Goal: Register for event/course

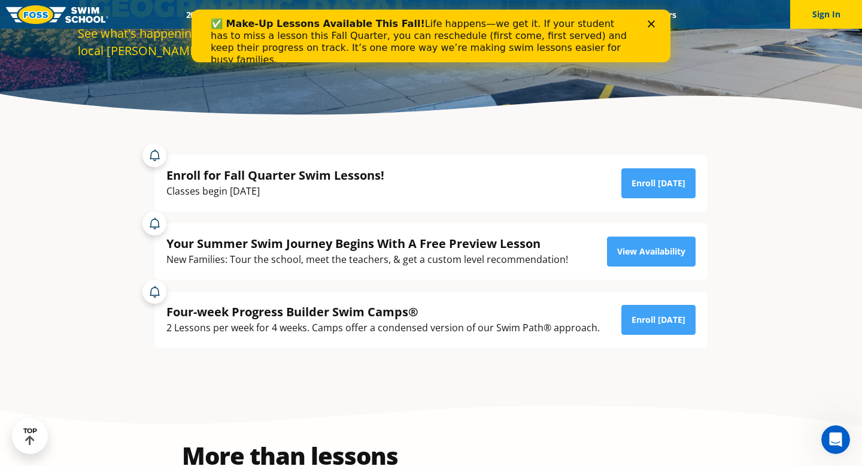
scroll to position [203, 0]
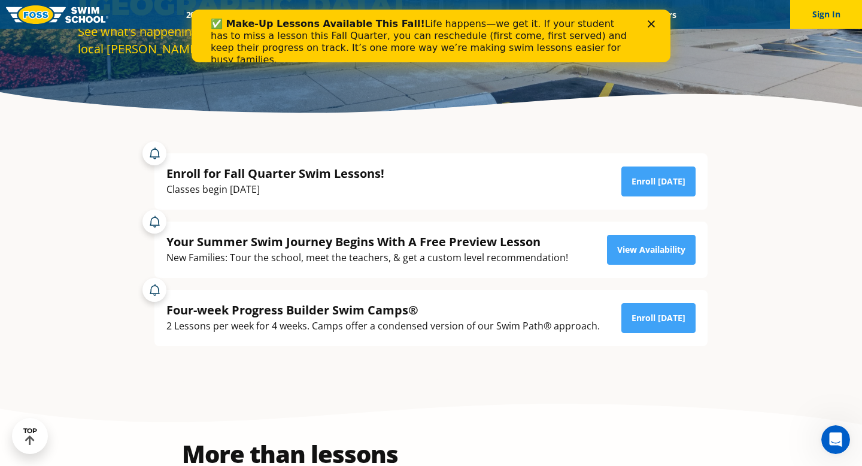
click at [652, 22] on icon "Close" at bounding box center [651, 23] width 7 height 7
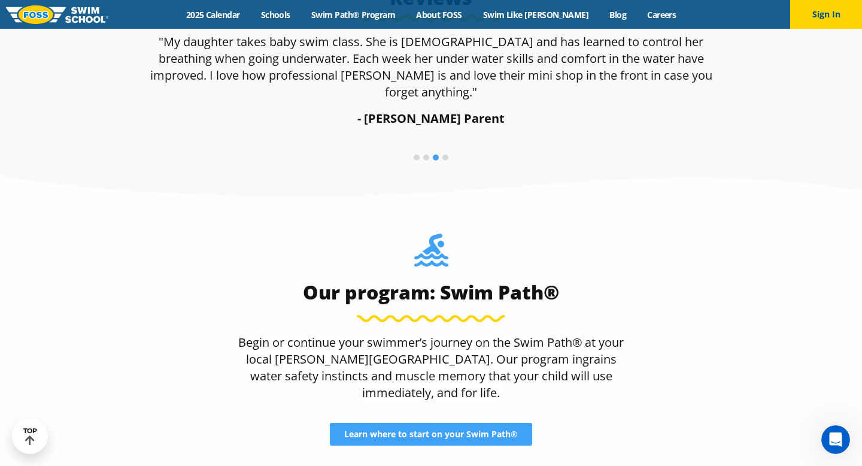
scroll to position [919, 0]
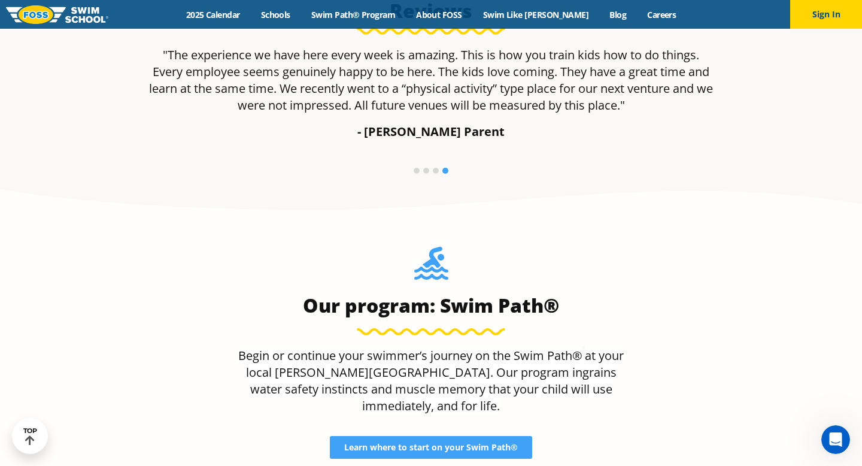
click at [437, 171] on li at bounding box center [436, 171] width 6 height 6
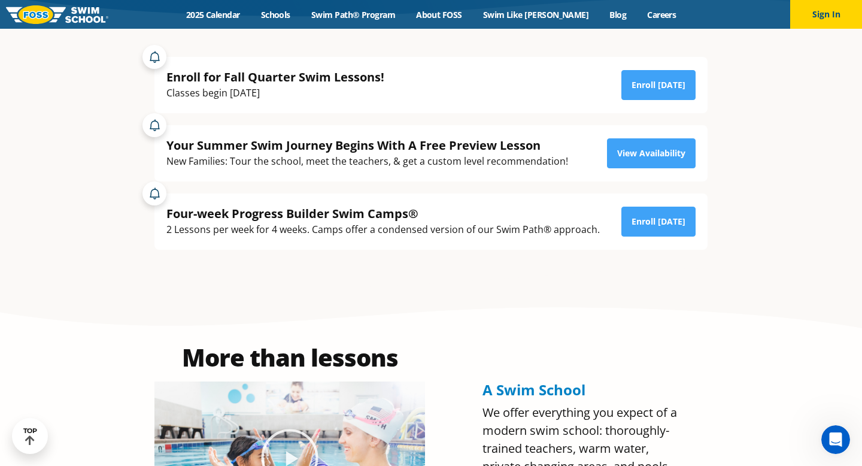
scroll to position [0, 0]
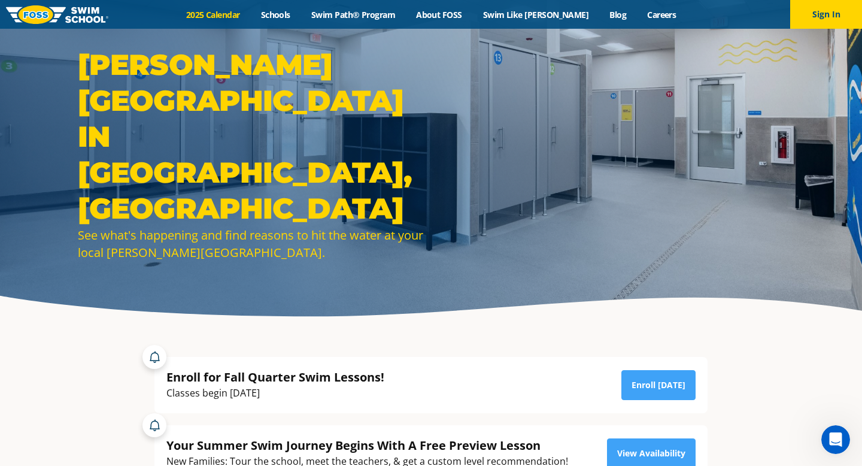
click at [246, 14] on link "2025 Calendar" at bounding box center [212, 14] width 75 height 11
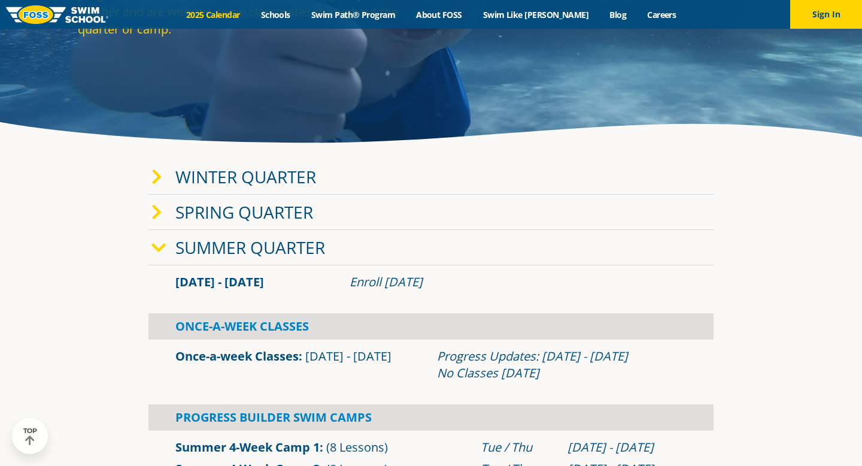
scroll to position [194, 0]
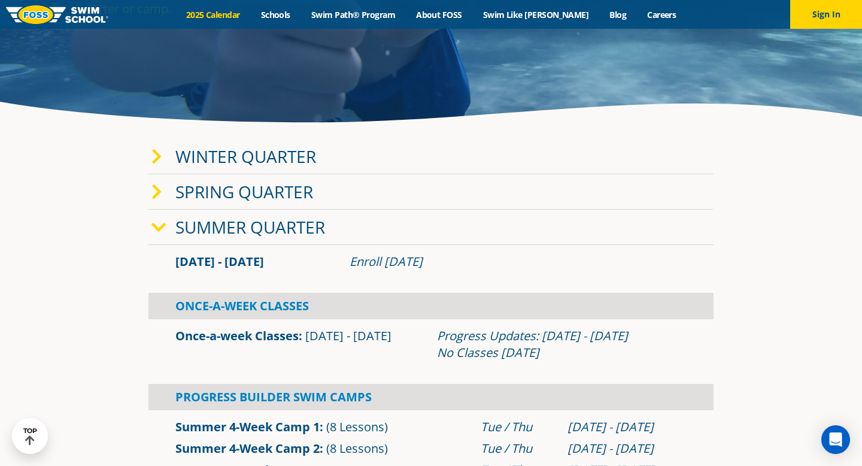
click at [161, 223] on icon at bounding box center [158, 227] width 15 height 17
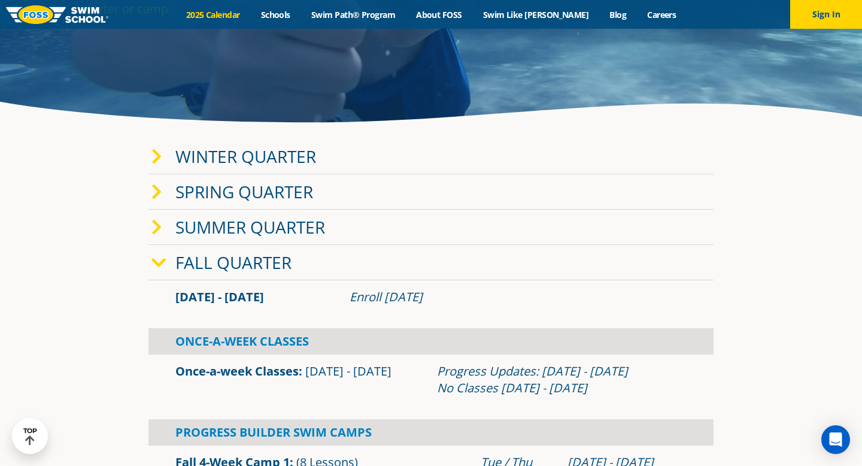
click at [157, 267] on icon at bounding box center [158, 262] width 15 height 17
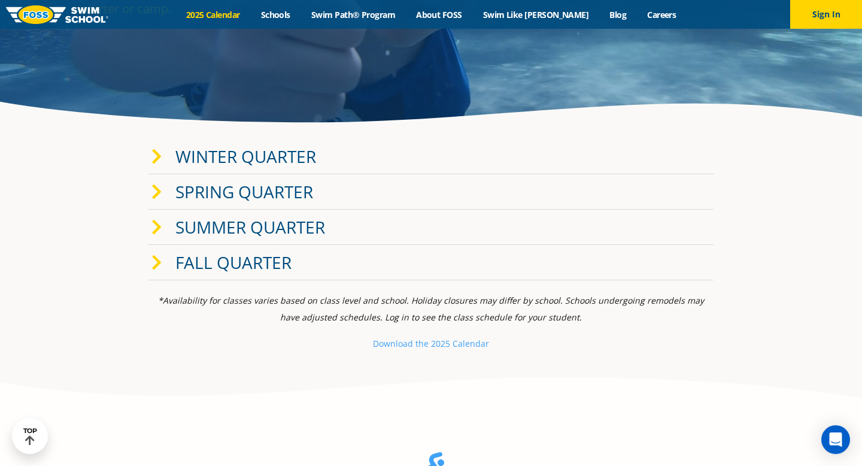
click at [162, 163] on span at bounding box center [163, 156] width 24 height 17
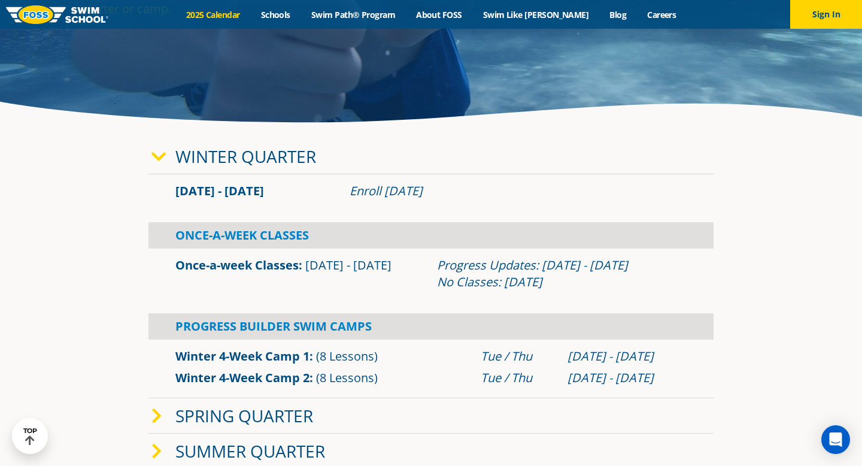
click at [162, 163] on icon at bounding box center [158, 156] width 15 height 17
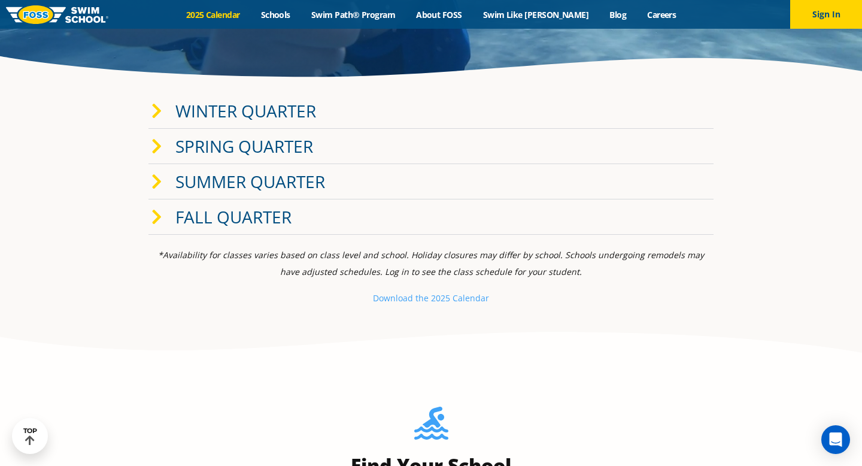
scroll to position [241, 0]
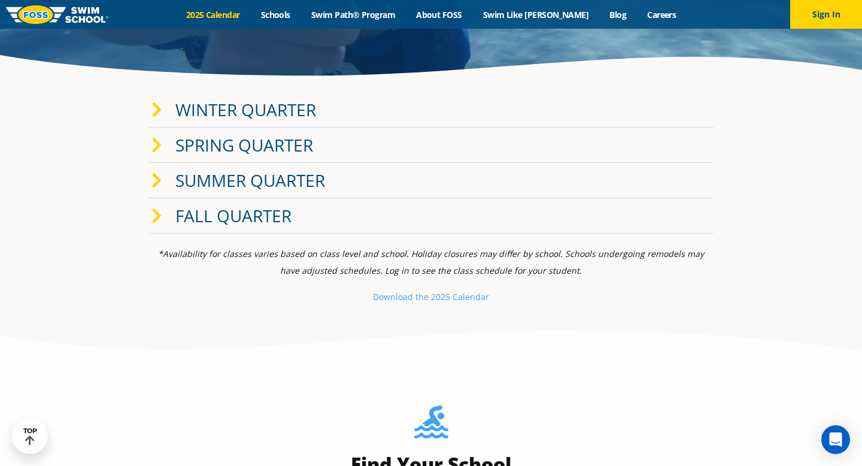
click at [159, 211] on icon at bounding box center [156, 216] width 11 height 17
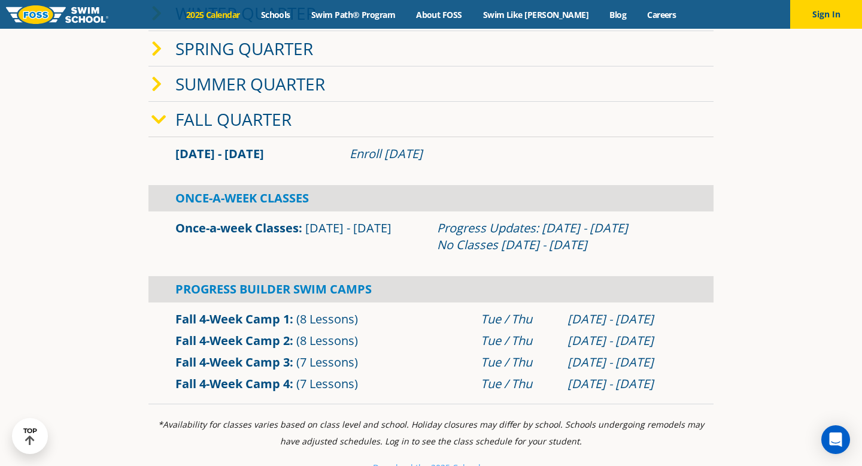
scroll to position [336, 0]
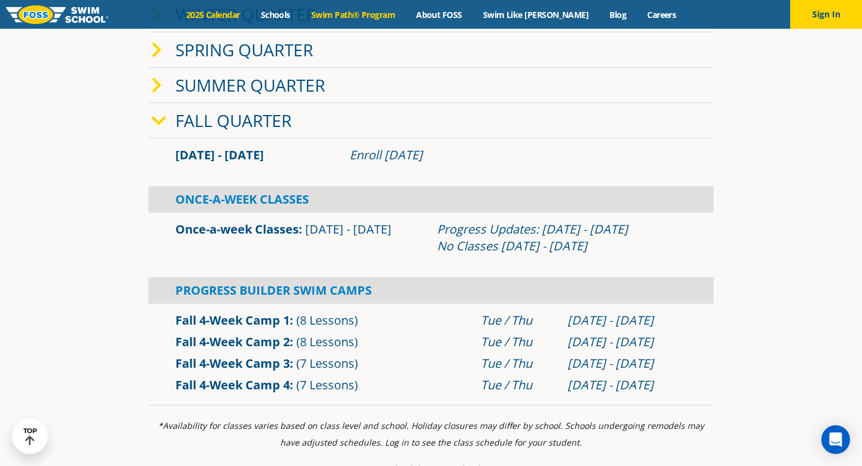
click at [403, 13] on link "Swim Path® Program" at bounding box center [352, 14] width 105 height 11
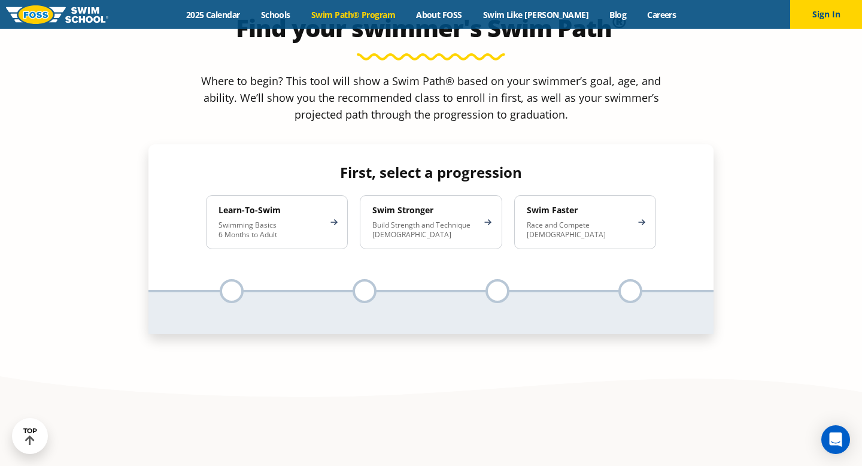
scroll to position [1180, 0]
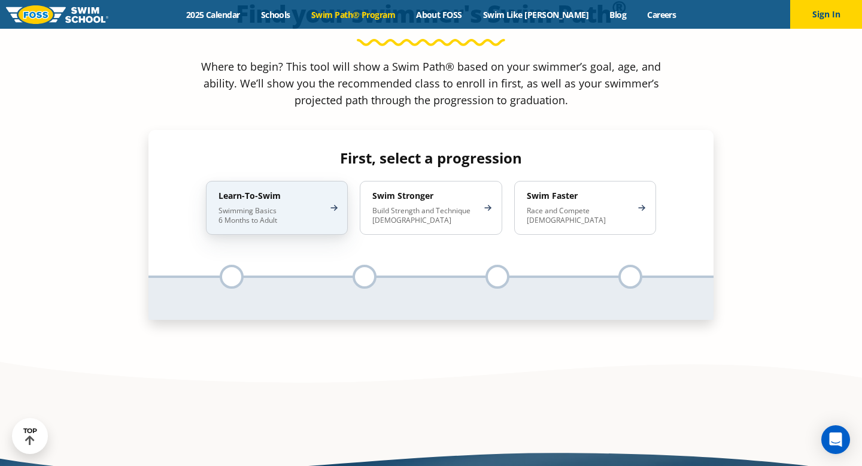
click at [243, 190] on h4 "Learn-To-Swim" at bounding box center [270, 195] width 105 height 11
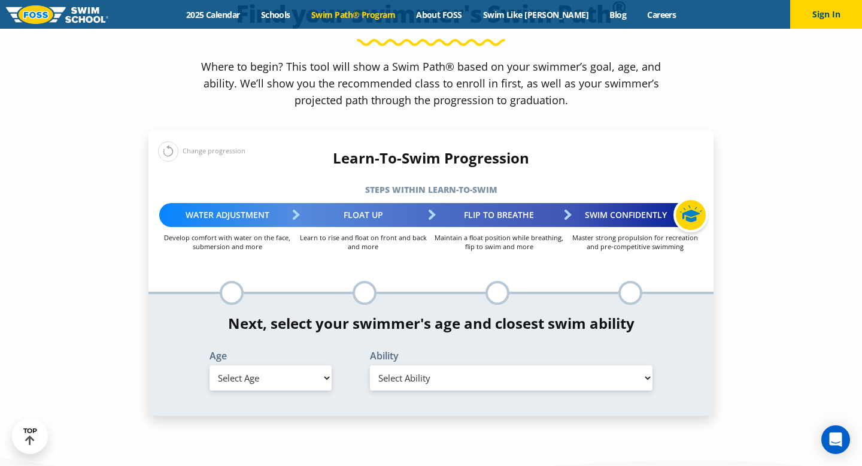
click at [265, 365] on select "Select Age 6 months - 1 year 1 year 2 years 3 years 4 years 5 years 6 years 7 y…" at bounding box center [270, 377] width 122 height 25
select select "6-months---1-year"
click at [209, 365] on select "Select Age 6 months - 1 year 1 year 2 years 3 years 4 years 5 years 6 years 7 y…" at bounding box center [270, 377] width 122 height 25
click at [467, 365] on select "Select Ability First in-water experience Comfortable with water poured over the…" at bounding box center [511, 377] width 282 height 25
click at [370, 365] on select "Select Ability First in-water experience Comfortable with water poured over the…" at bounding box center [511, 377] width 282 height 25
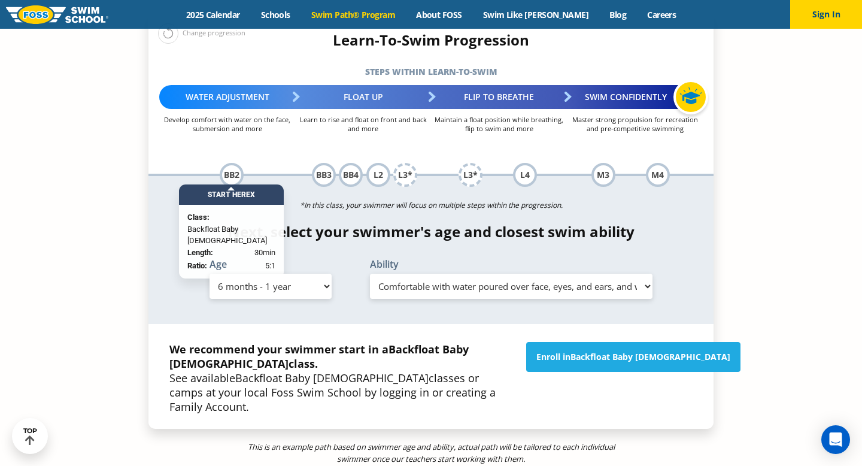
scroll to position [1300, 0]
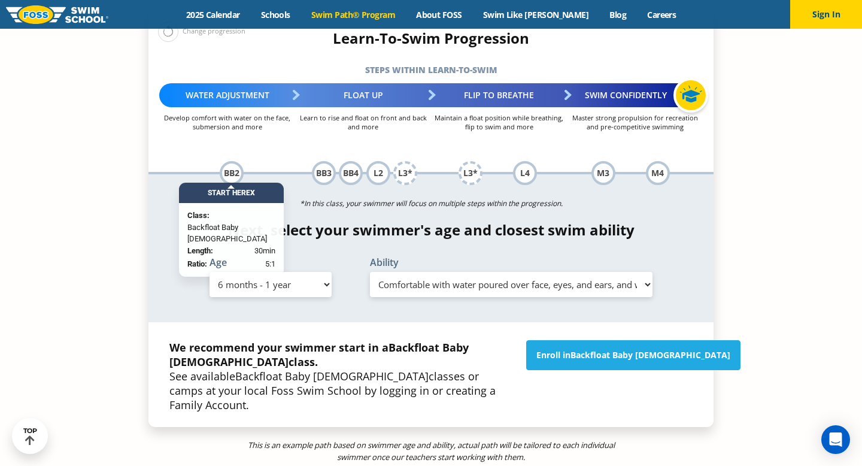
click at [514, 272] on select "Select Ability First in-water experience Comfortable with water poured over the…" at bounding box center [511, 284] width 282 height 25
select select "6-months---1-year-comfortable-with-water-poured-over-their-head-but-not-eyes-or…"
click at [370, 272] on select "Select Ability First in-water experience Comfortable with water poured over the…" at bounding box center [511, 284] width 282 height 25
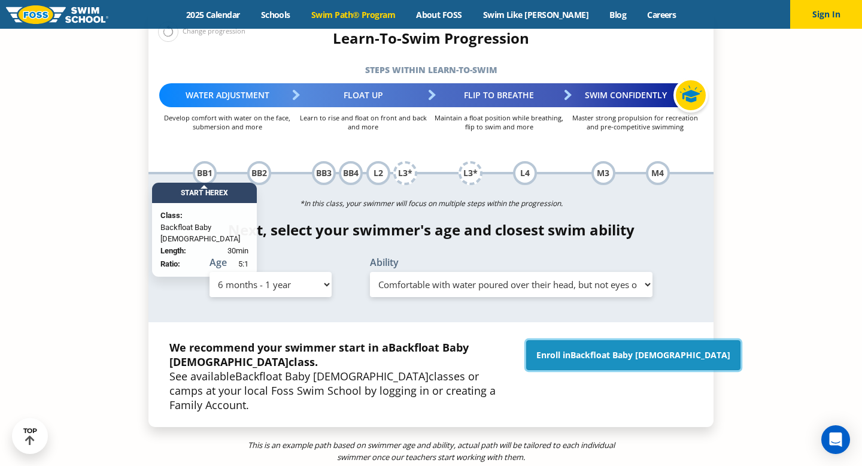
click at [654, 349] on span "Backfloat Baby 1" at bounding box center [650, 354] width 160 height 11
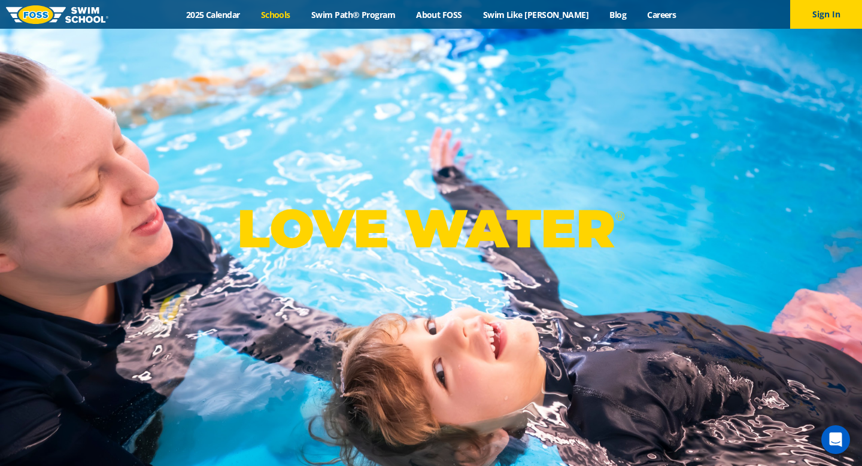
click at [290, 13] on link "Schools" at bounding box center [275, 14] width 50 height 11
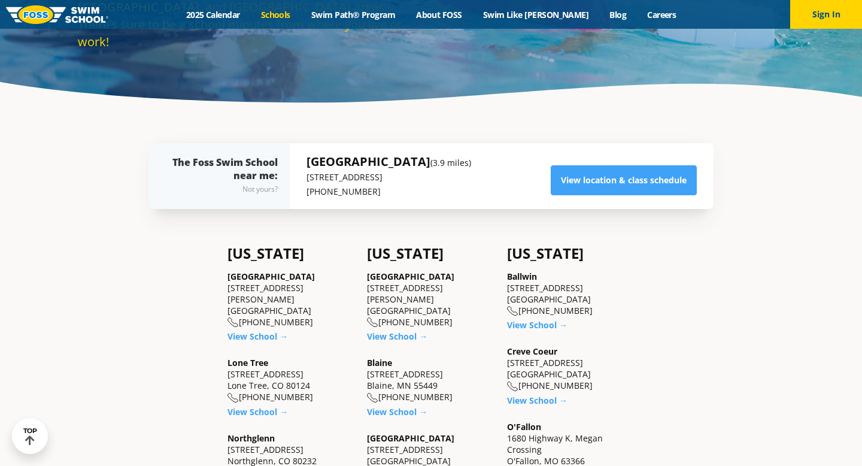
scroll to position [224, 0]
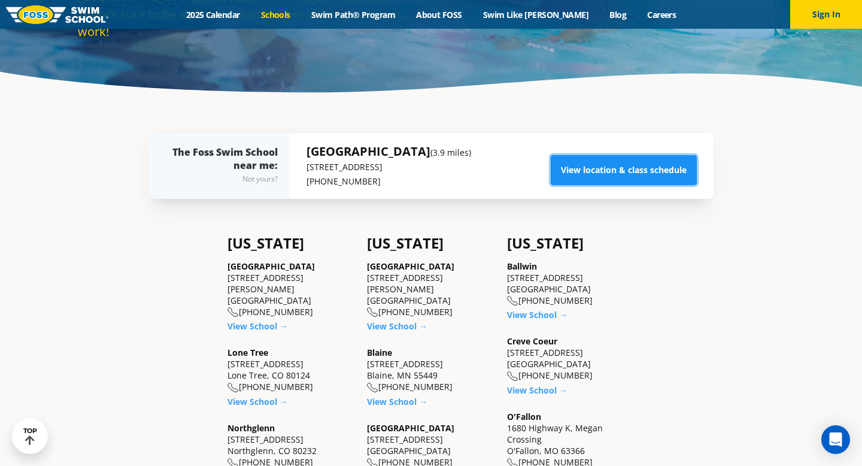
click at [614, 175] on link "View location & class schedule" at bounding box center [624, 170] width 146 height 30
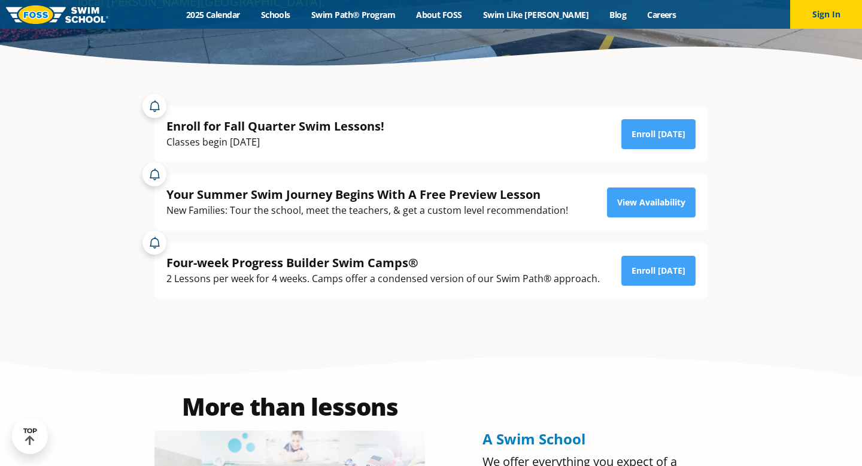
scroll to position [274, 0]
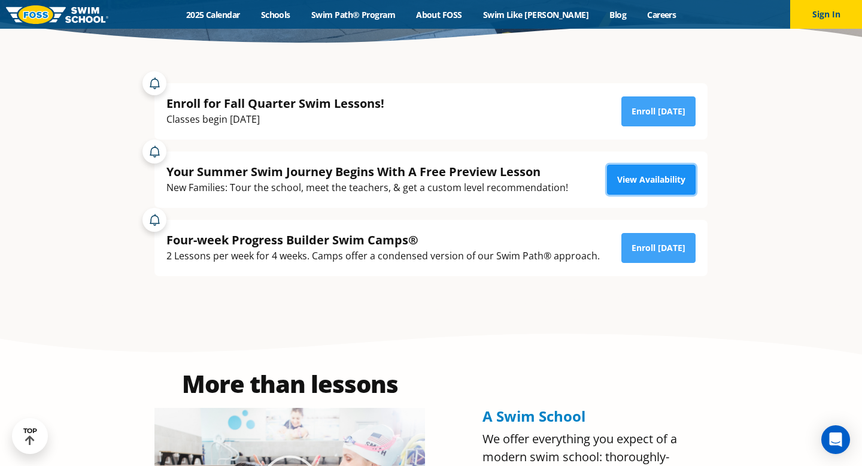
click at [667, 180] on link "View Availability" at bounding box center [651, 180] width 89 height 30
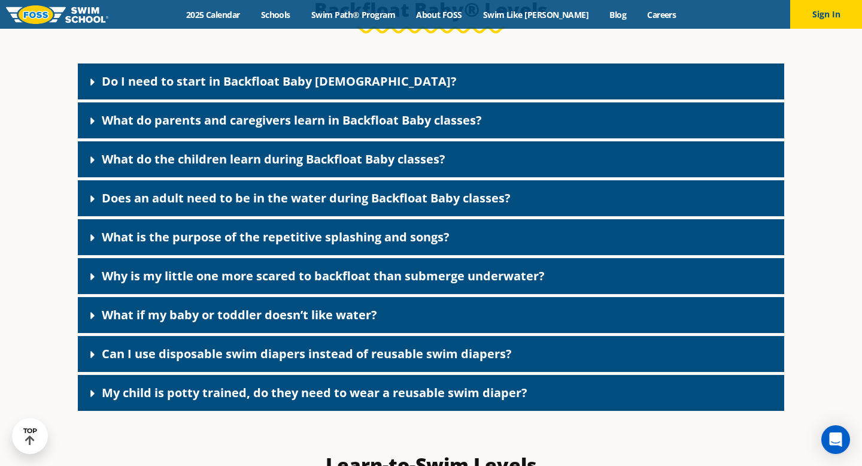
click at [366, 89] on div "Do I need to start in Backfloat Baby [DEMOGRAPHIC_DATA]?" at bounding box center [431, 81] width 706 height 36
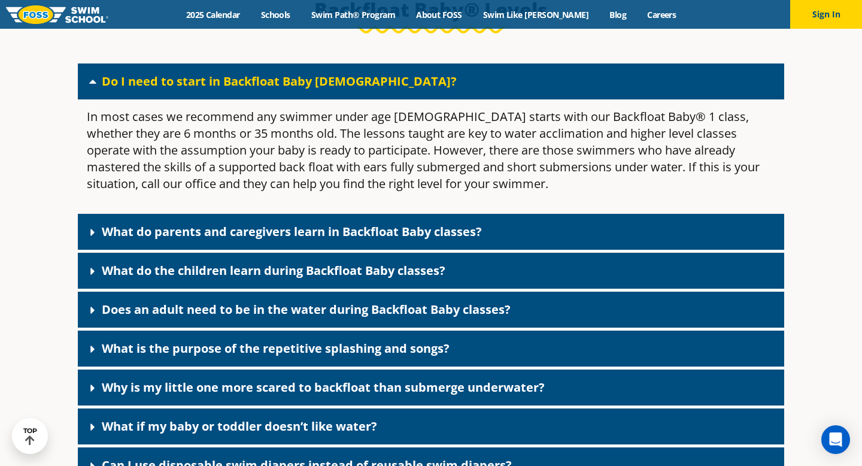
click at [364, 89] on div "Do I need to start in Backfloat Baby 1?" at bounding box center [431, 81] width 706 height 36
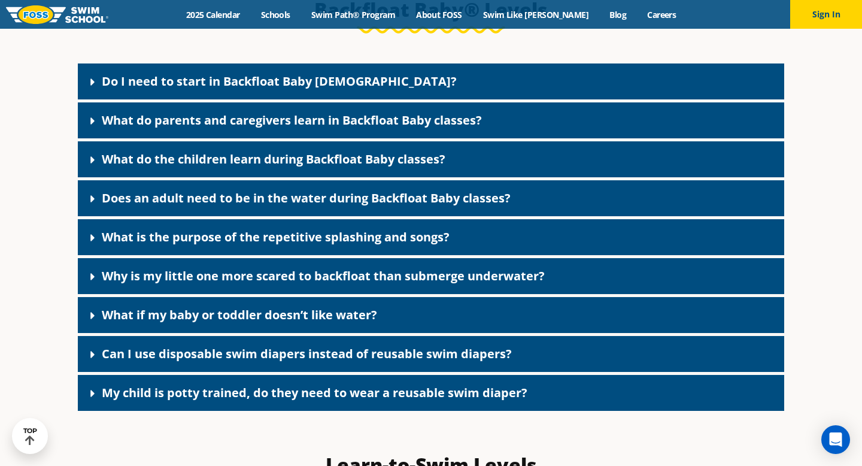
click at [352, 127] on link "What do parents and caregivers learn in Backfloat Baby classes?" at bounding box center [292, 120] width 380 height 16
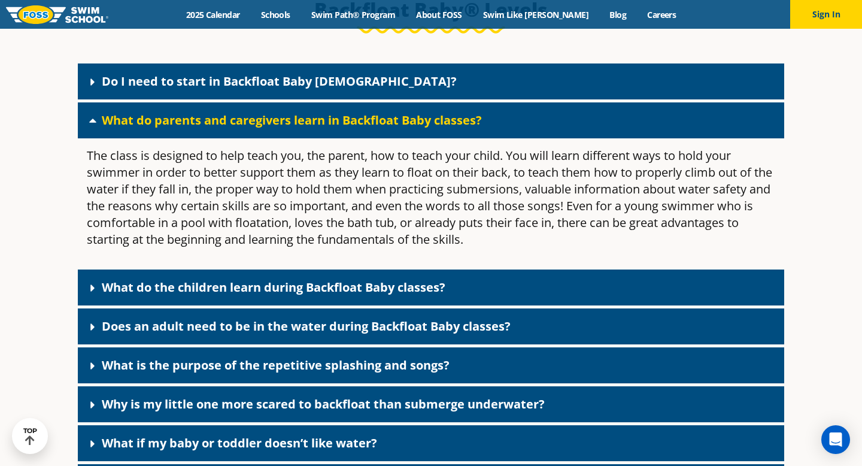
click at [352, 127] on link "What do parents and caregivers learn in Backfloat Baby classes?" at bounding box center [292, 120] width 380 height 16
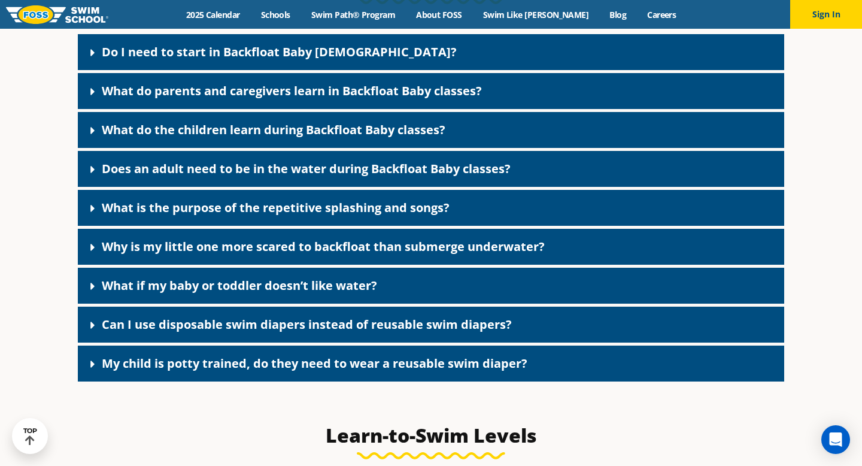
scroll to position [2672, 0]
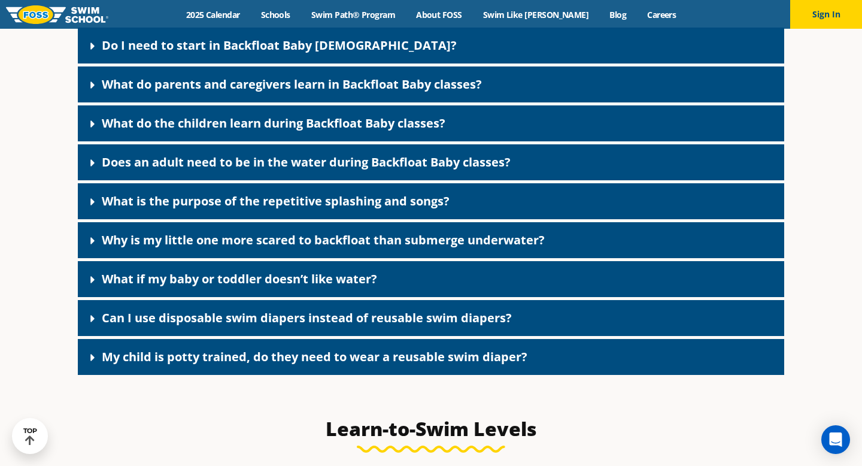
click at [330, 131] on link "What do the children learn during Backfloat Baby classes?" at bounding box center [274, 123] width 344 height 16
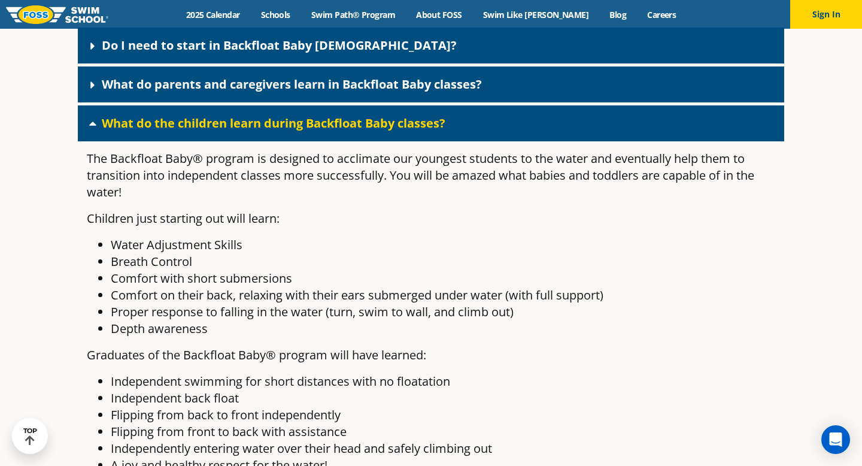
click at [330, 131] on link "What do the children learn during Backfloat Baby classes?" at bounding box center [274, 123] width 344 height 16
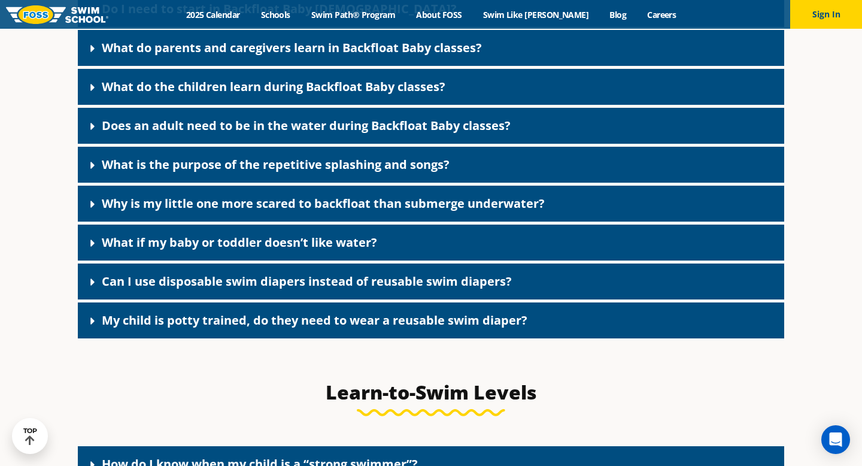
scroll to position [2715, 0]
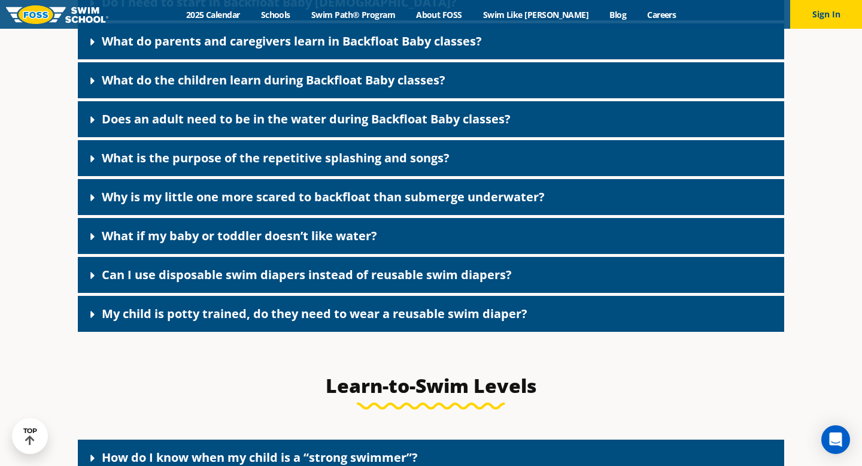
click at [330, 127] on link "Does an adult need to be in the water during Backfloat Baby classes?" at bounding box center [306, 119] width 409 height 16
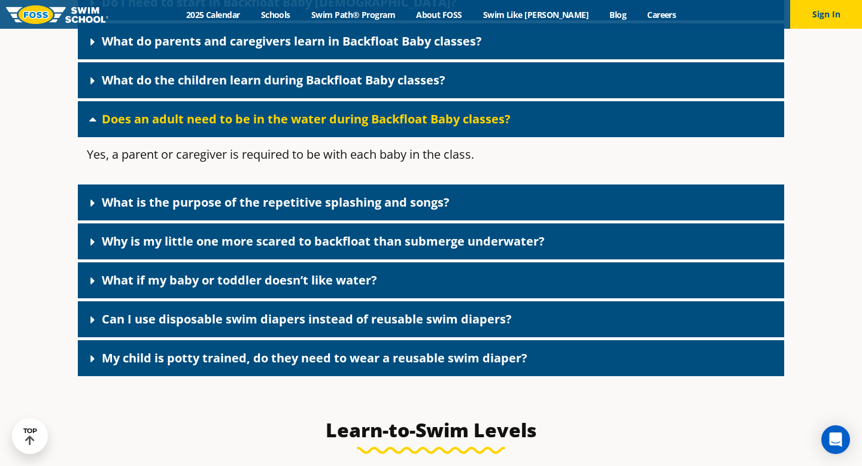
click at [330, 127] on link "Does an adult need to be in the water during Backfloat Baby classes?" at bounding box center [306, 119] width 409 height 16
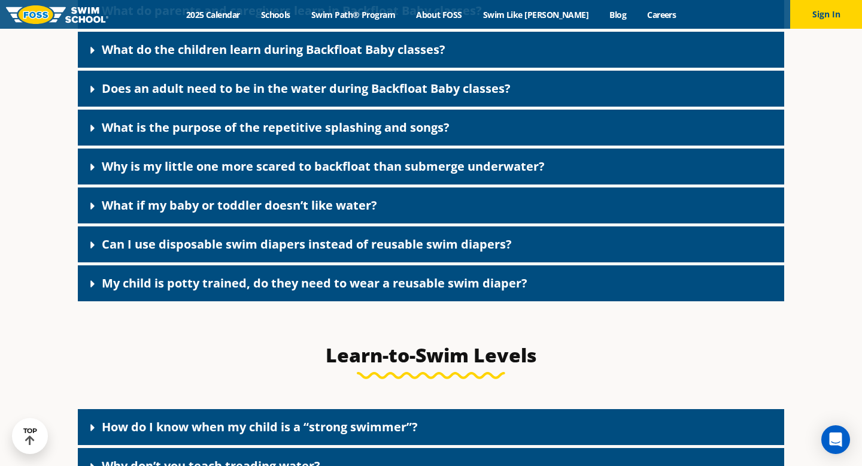
scroll to position [2748, 0]
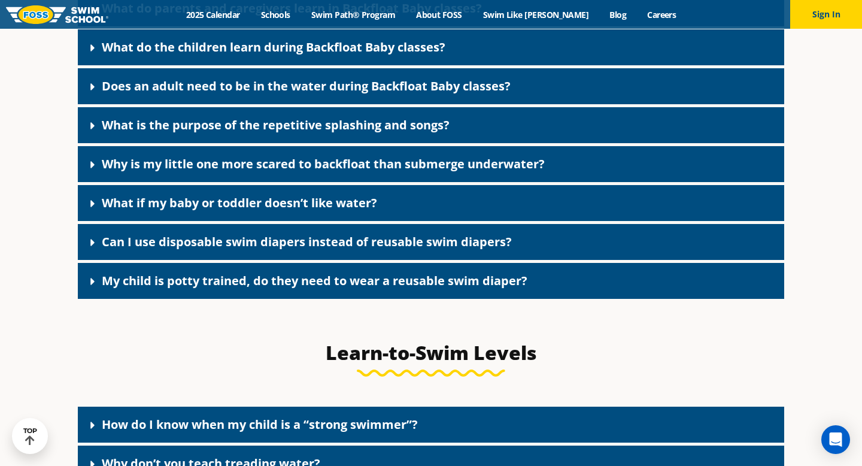
click at [330, 133] on link "What is the purpose of the repetitive splashing and songs?" at bounding box center [276, 125] width 348 height 16
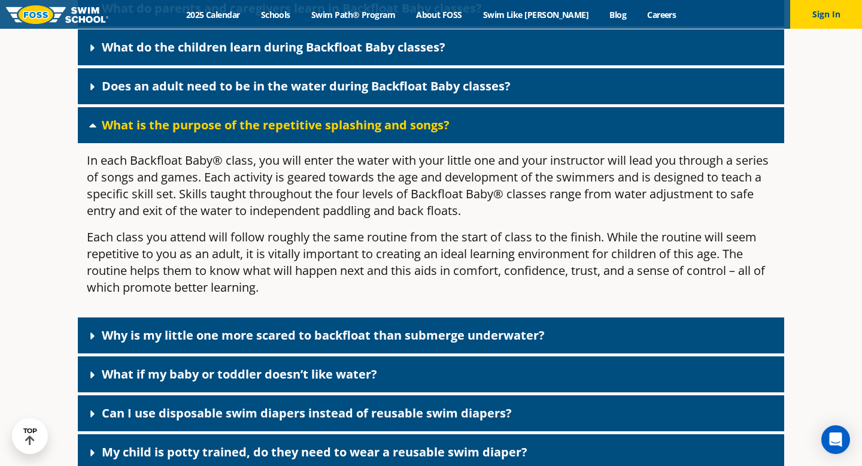
click at [329, 133] on link "What is the purpose of the repetitive splashing and songs?" at bounding box center [276, 125] width 348 height 16
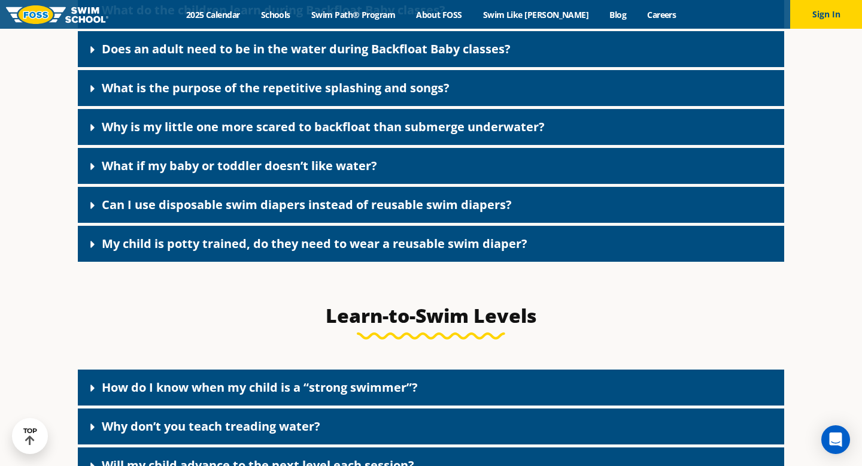
scroll to position [2790, 0]
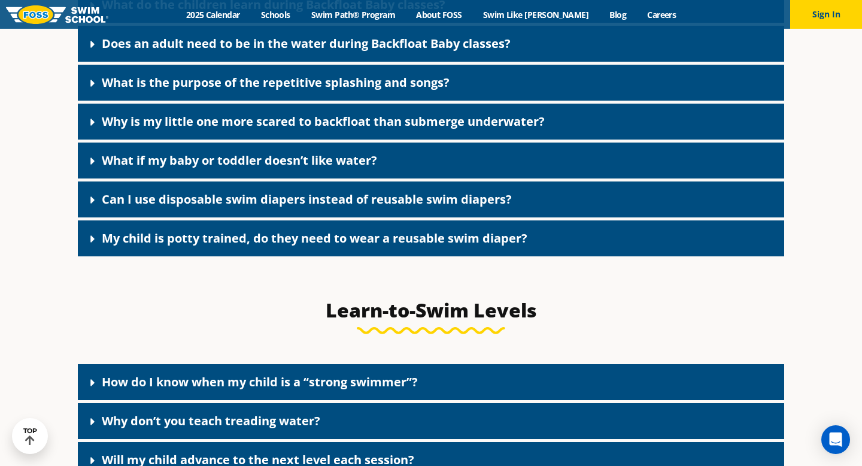
click at [329, 129] on link "Why is my little one more scared to backfloat than submerge underwater?" at bounding box center [323, 121] width 443 height 16
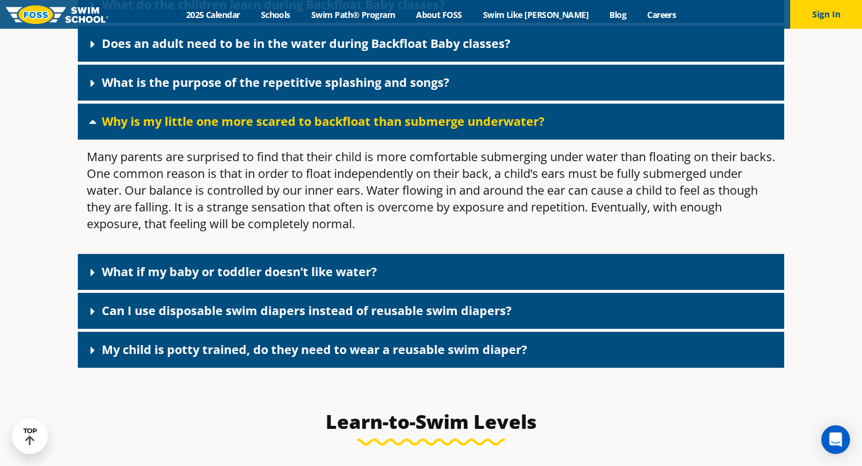
click at [329, 129] on link "Why is my little one more scared to backfloat than submerge underwater?" at bounding box center [323, 121] width 443 height 16
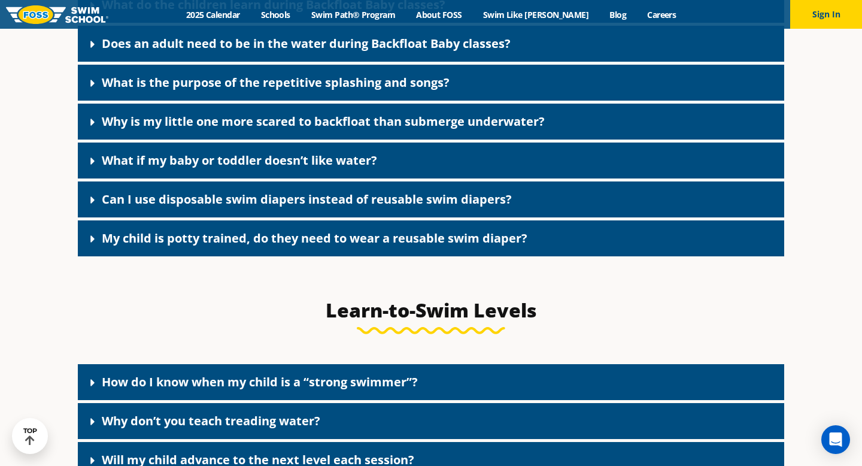
click at [323, 168] on link "What if my baby or toddler doesn’t like water?" at bounding box center [239, 160] width 275 height 16
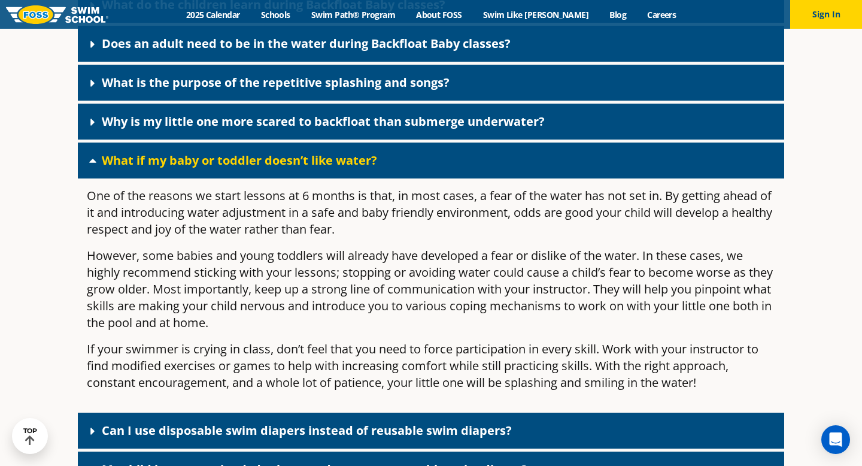
click at [323, 168] on link "What if my baby or toddler doesn’t like water?" at bounding box center [239, 160] width 275 height 16
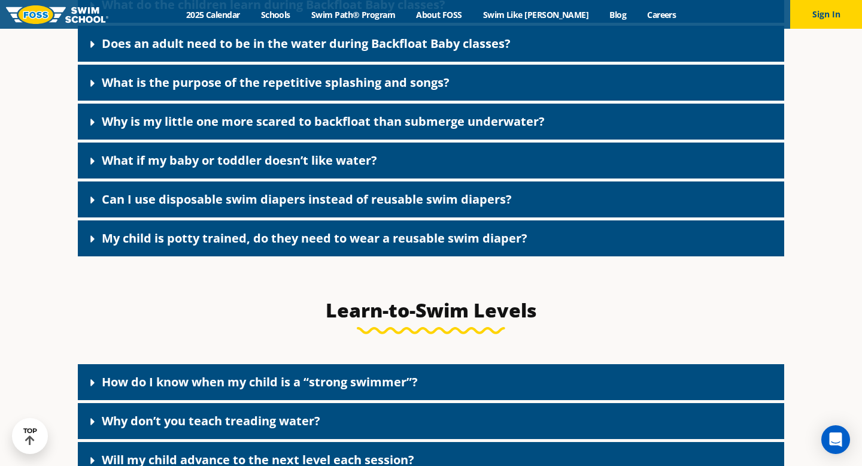
click at [336, 206] on link "Can I use disposable swim diapers instead of reusable swim diapers?" at bounding box center [307, 199] width 410 height 16
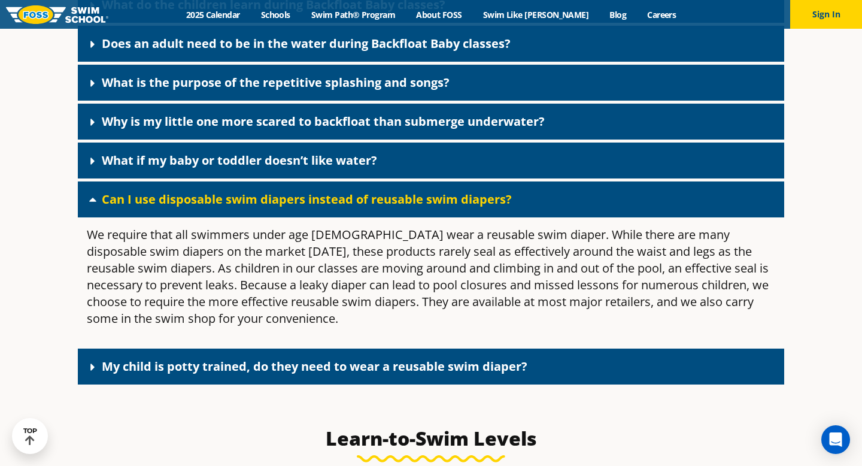
click at [336, 206] on link "Can I use disposable swim diapers instead of reusable swim diapers?" at bounding box center [307, 199] width 410 height 16
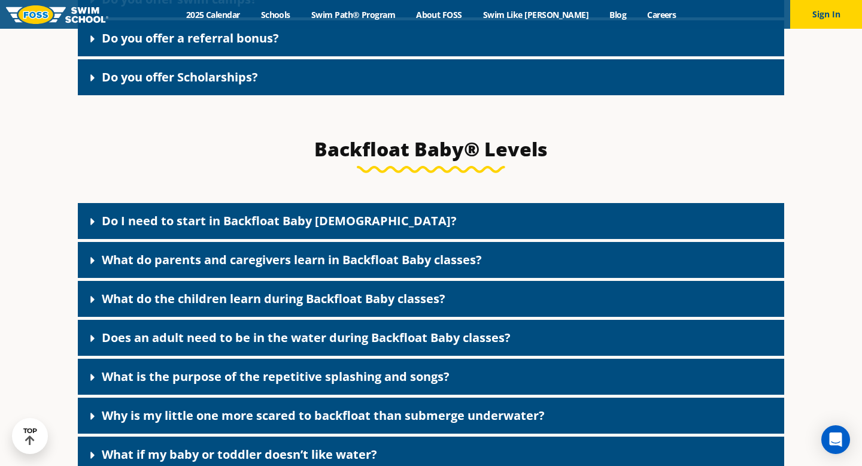
scroll to position [2493, 0]
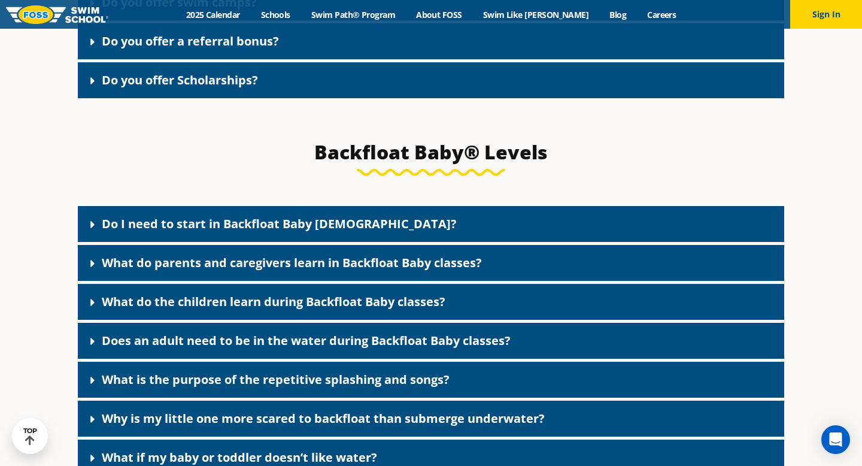
click at [326, 232] on link "Do I need to start in Backfloat Baby 1?" at bounding box center [279, 223] width 355 height 16
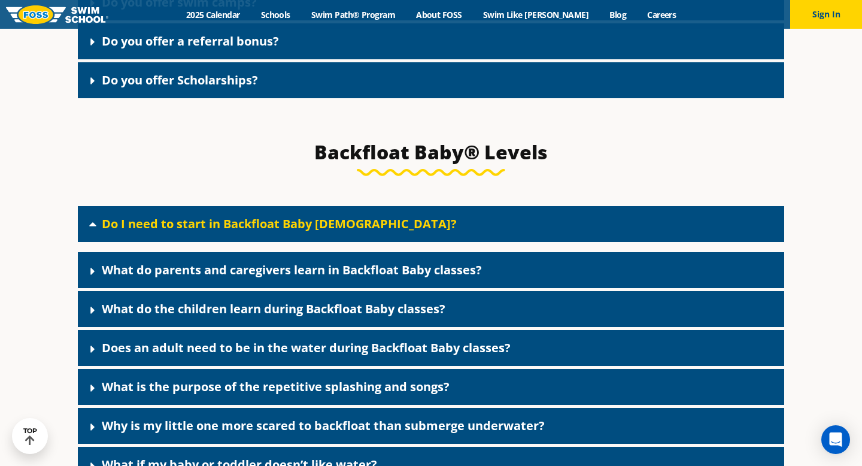
click at [326, 232] on link "Do I need to start in Backfloat Baby 1?" at bounding box center [279, 223] width 355 height 16
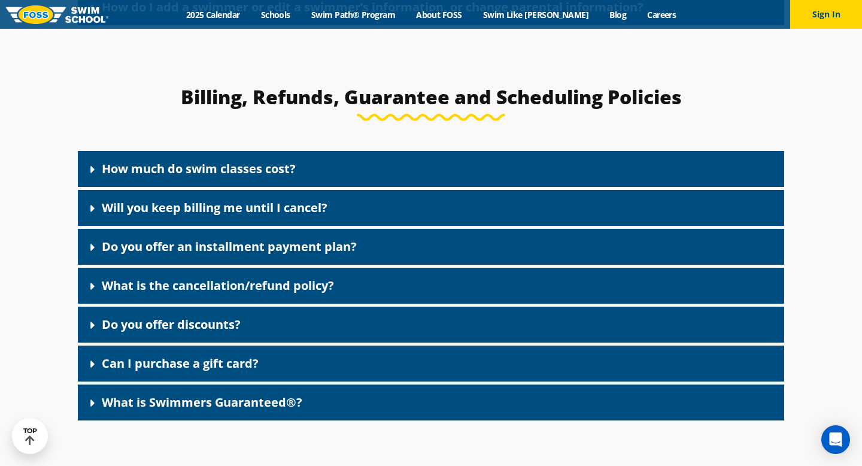
scroll to position [941, 0]
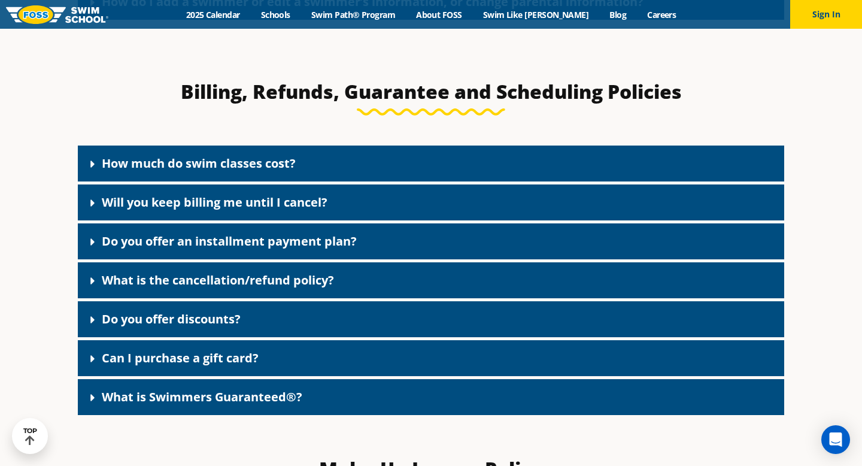
click at [314, 177] on div "How much do swim classes cost?" at bounding box center [431, 163] width 706 height 36
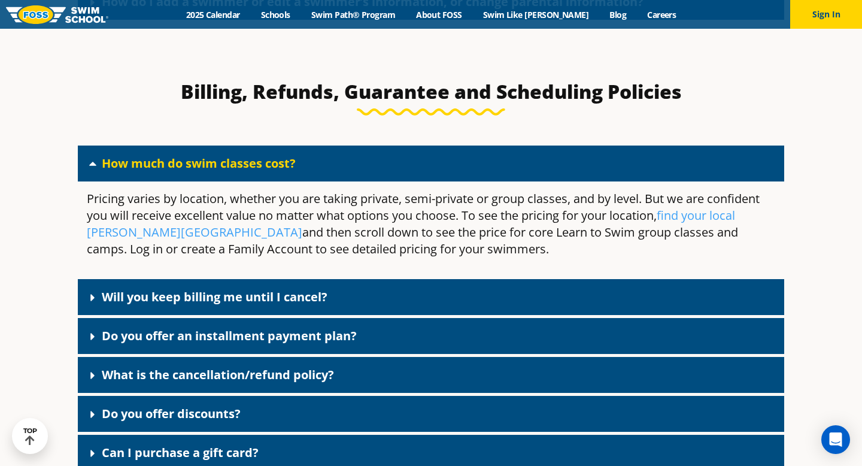
click at [314, 167] on div "How much do swim classes cost?" at bounding box center [431, 163] width 706 height 36
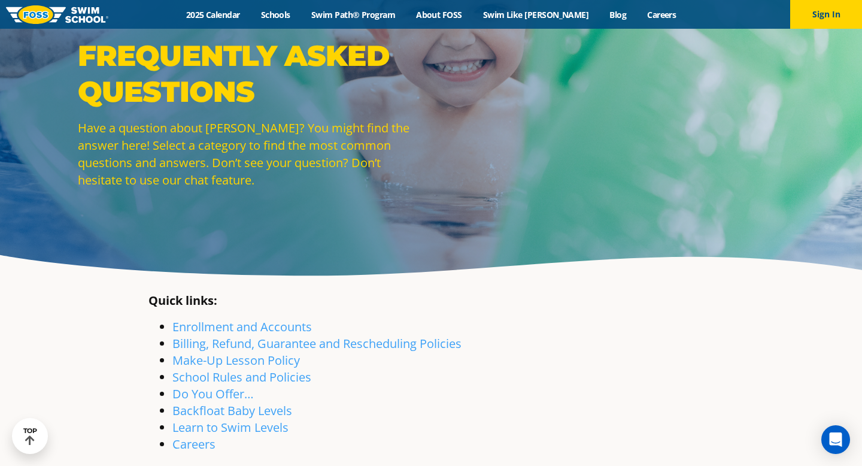
scroll to position [0, 0]
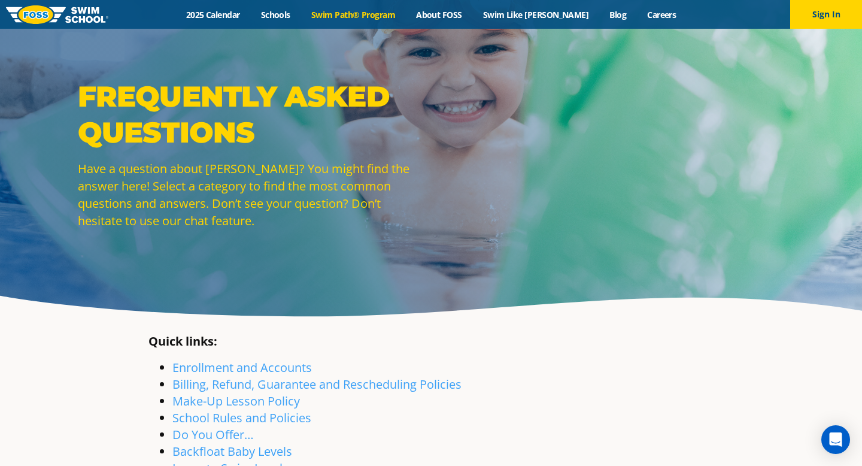
click at [368, 15] on link "Swim Path® Program" at bounding box center [352, 14] width 105 height 11
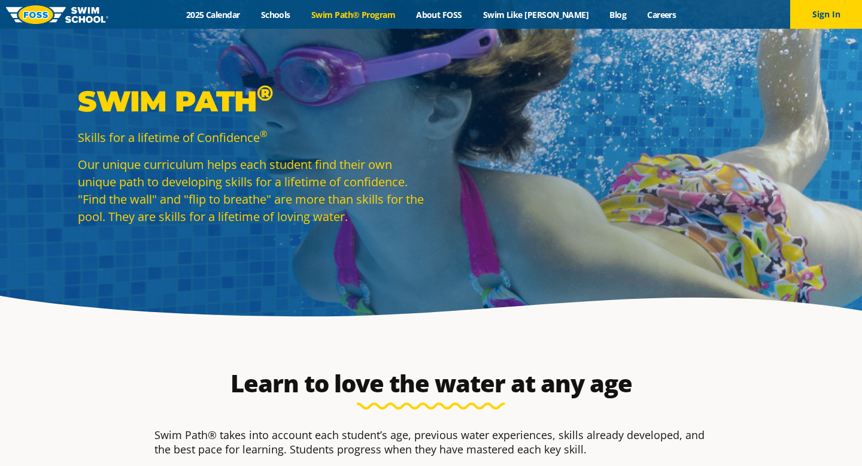
click at [290, 15] on link "Schools" at bounding box center [275, 14] width 50 height 11
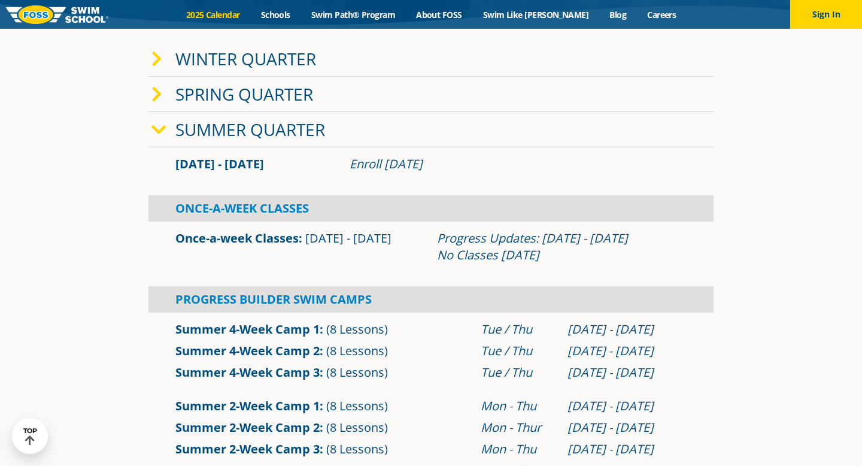
scroll to position [294, 0]
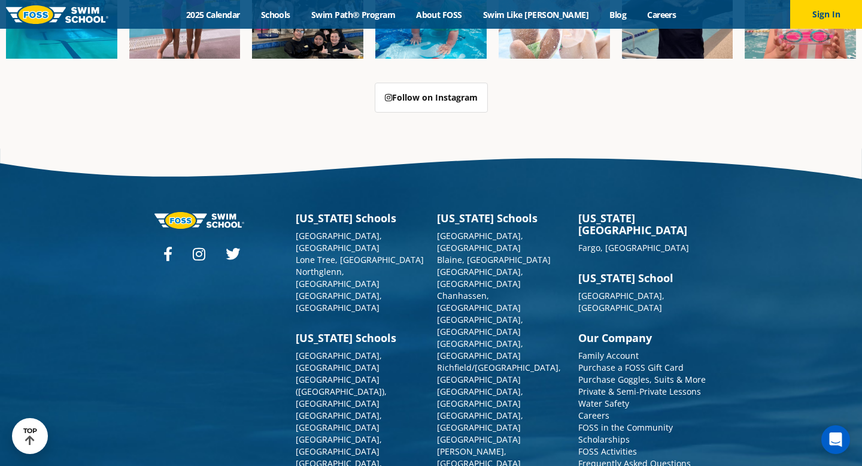
scroll to position [3033, 0]
